Goal: Task Accomplishment & Management: Manage account settings

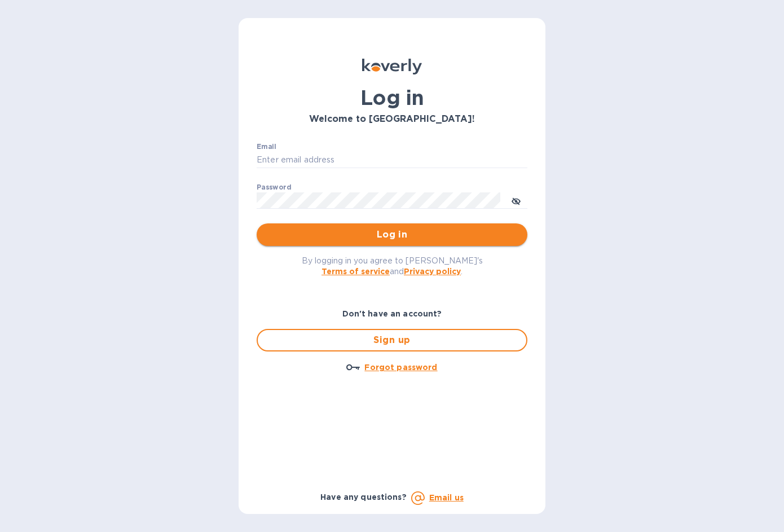
type input "[EMAIL_ADDRESS][DOMAIN_NAME]"
click at [369, 237] on span "Log in" at bounding box center [392, 235] width 253 height 14
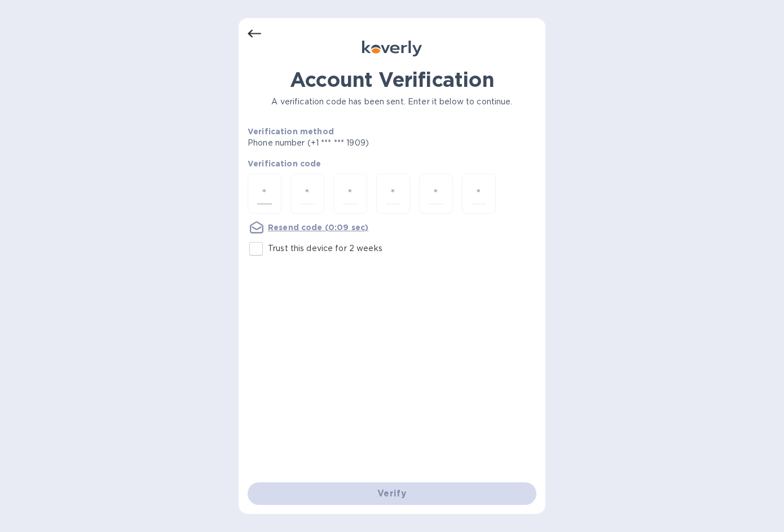
click at [268, 193] on input "number" at bounding box center [264, 193] width 15 height 21
type input "1"
type input "6"
type input "1"
type input "2"
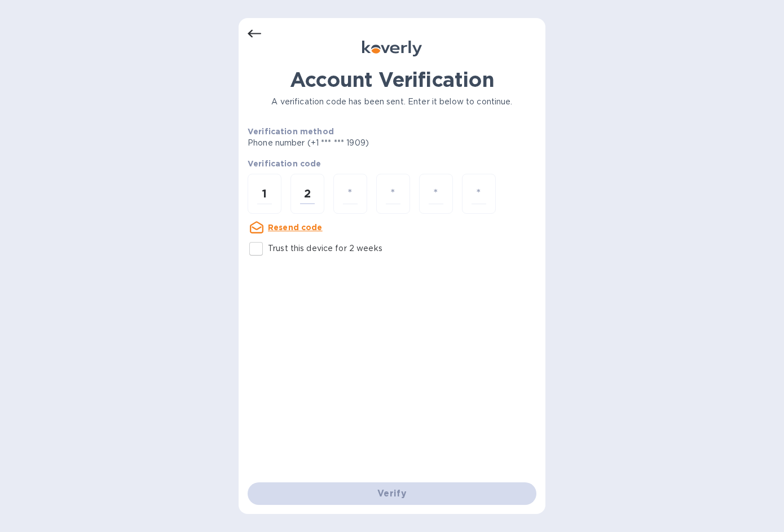
type input "6"
type input "1"
type input "4"
type input "3"
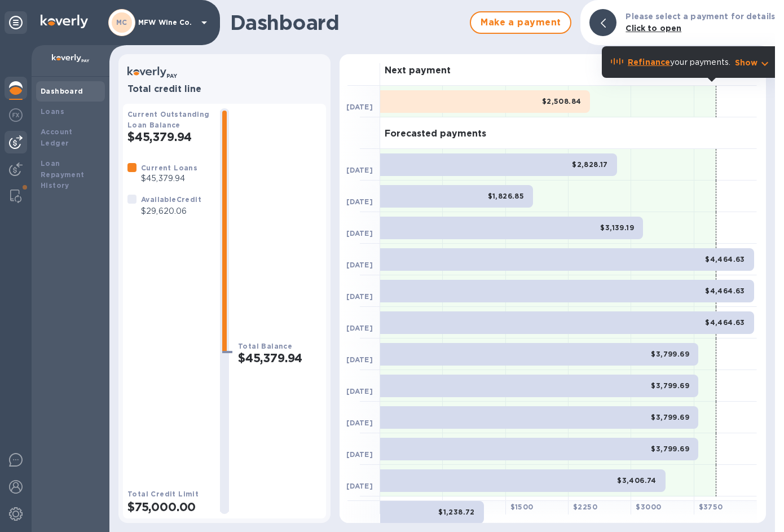
click at [11, 139] on img at bounding box center [16, 142] width 14 height 14
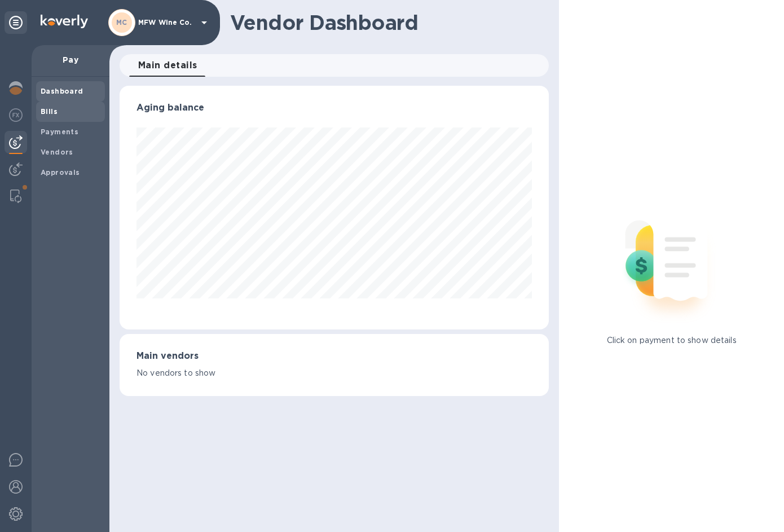
scroll to position [244, 429]
click at [49, 116] on span "Bills" at bounding box center [49, 111] width 17 height 11
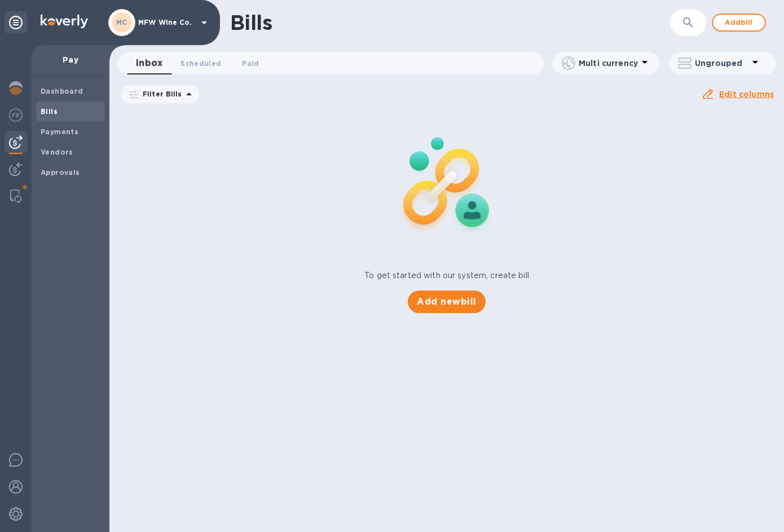
click at [0, 0] on span "08/11/2025 to 12/09/2025" at bounding box center [0, 0] width 0 height 0
click at [0, 0] on icon "button" at bounding box center [0, 0] width 0 height 0
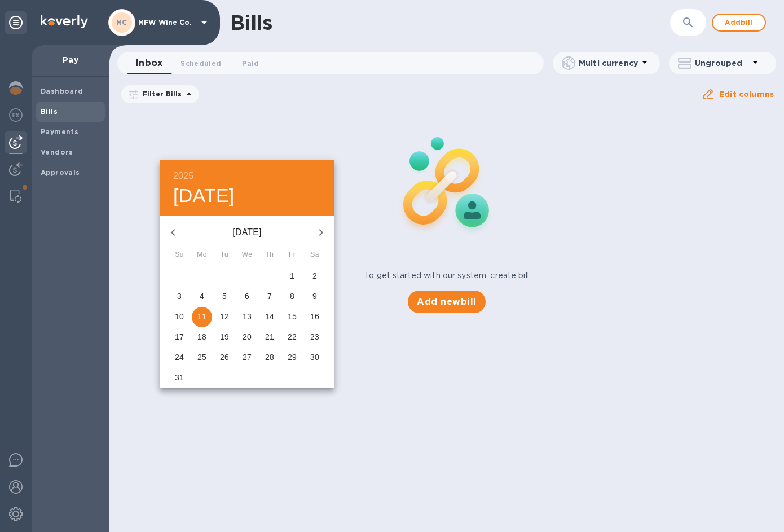
click at [169, 233] on icon "button" at bounding box center [173, 233] width 14 height 14
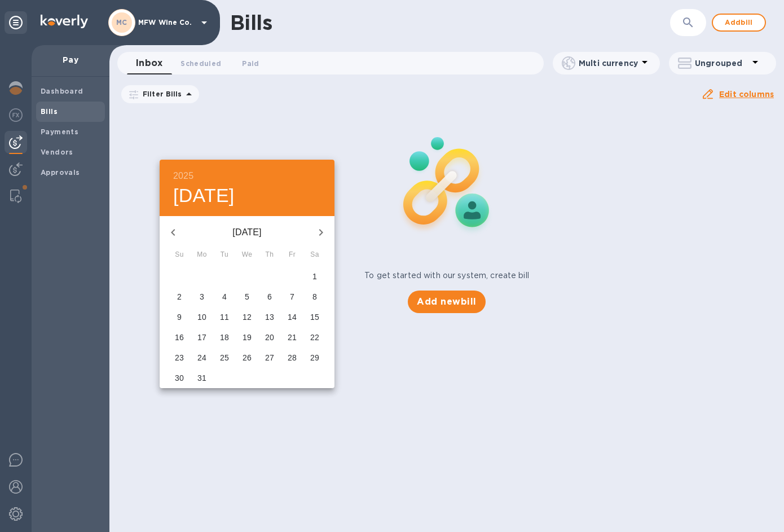
click at [169, 233] on icon "button" at bounding box center [173, 233] width 14 height 14
click at [245, 274] on p "1" at bounding box center [247, 275] width 5 height 11
type input "01/01/2025"
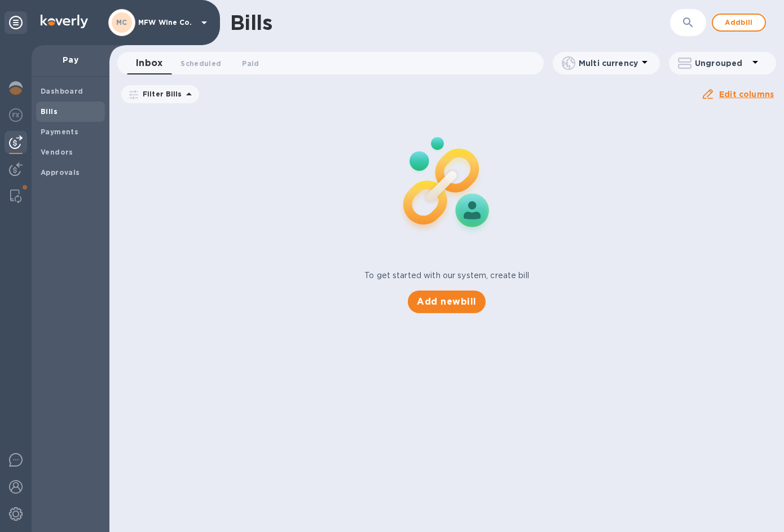
click at [0, 0] on u "Apply" at bounding box center [0, 0] width 0 height 0
click at [684, 28] on icon "button" at bounding box center [688, 23] width 14 height 14
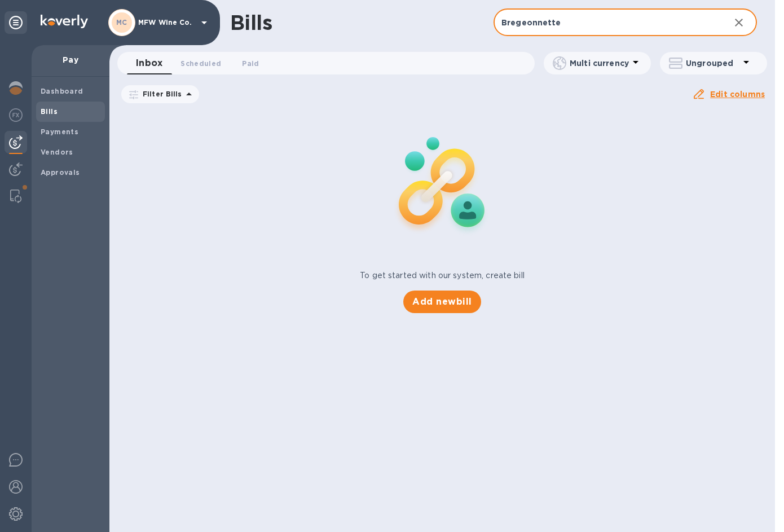
drag, startPoint x: 586, startPoint y: 24, endPoint x: 463, endPoint y: 21, distance: 122.4
click at [464, 21] on div "Bills Bregeonnette ​ Add bill" at bounding box center [441, 22] width 665 height 45
type input "P"
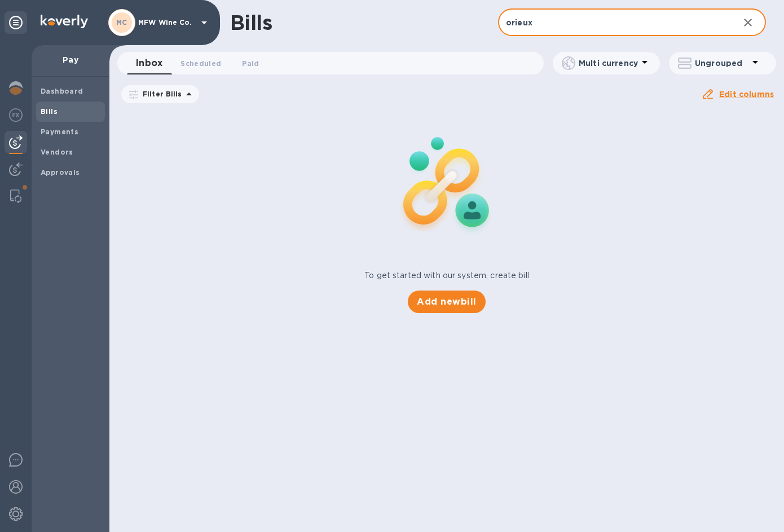
type input "orieux"
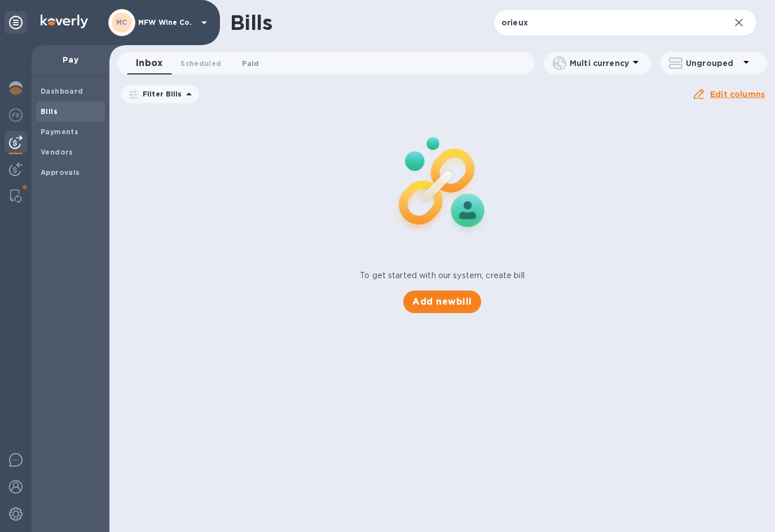
click at [242, 62] on span "Paid 0" at bounding box center [250, 64] width 17 height 12
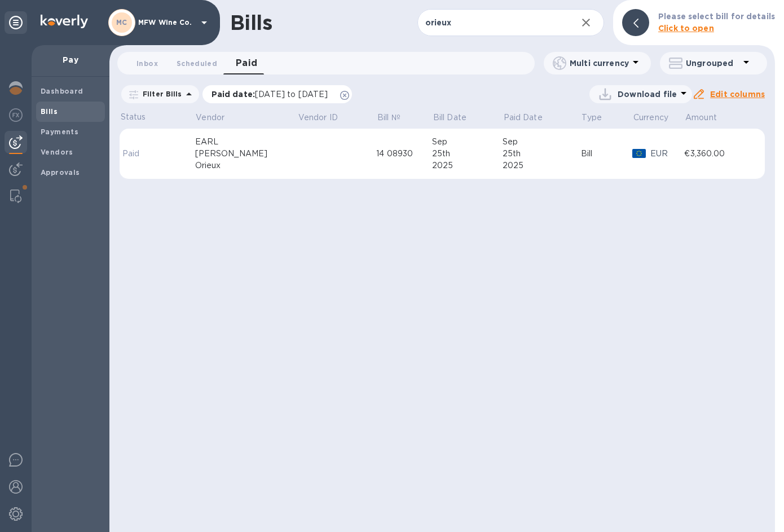
click at [320, 94] on span "09/10/2025 to 10/10/2025" at bounding box center [291, 94] width 73 height 9
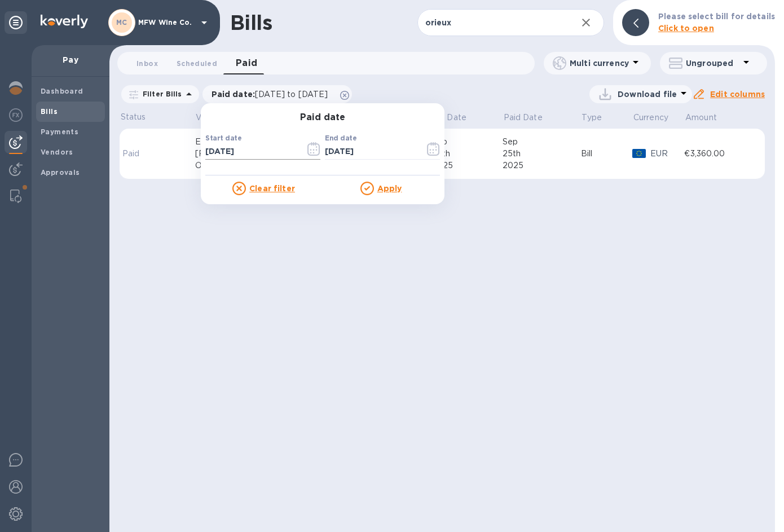
click at [310, 144] on icon "button" at bounding box center [313, 149] width 12 height 14
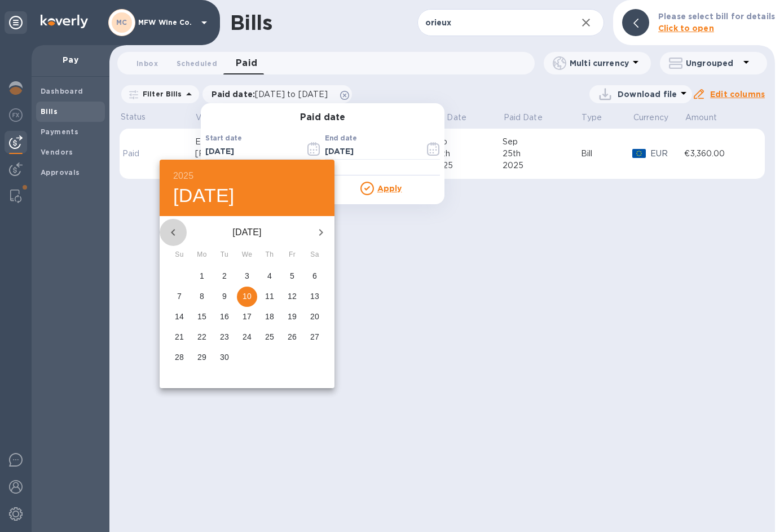
click at [172, 229] on icon "button" at bounding box center [173, 233] width 14 height 14
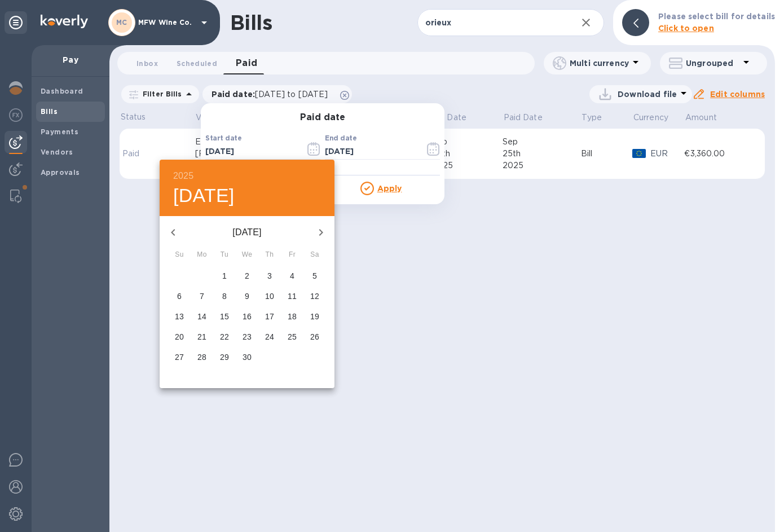
click at [172, 229] on icon "button" at bounding box center [173, 233] width 14 height 14
click at [244, 281] on span "1" at bounding box center [247, 275] width 20 height 11
type input "01/01/2025"
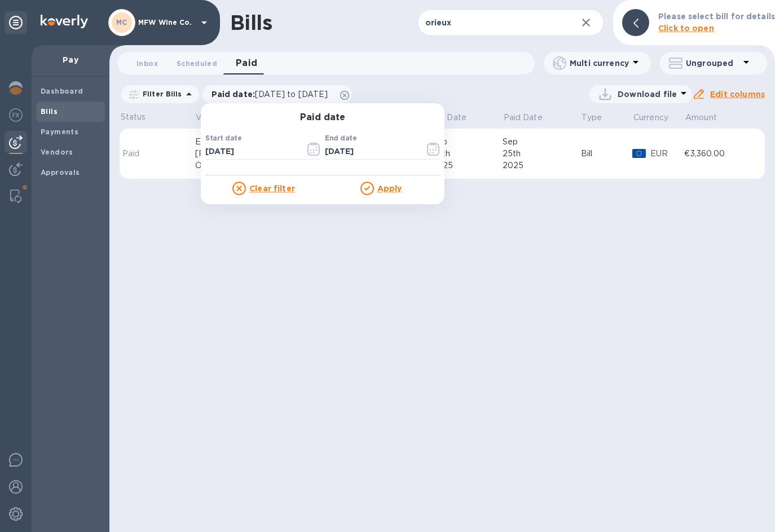
click at [387, 189] on u "Apply" at bounding box center [389, 188] width 25 height 9
